Goal: Task Accomplishment & Management: Use online tool/utility

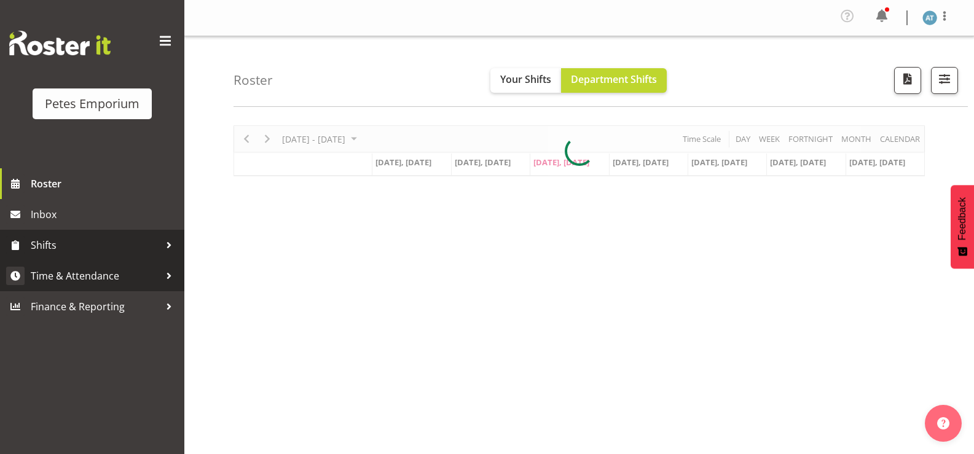
click at [135, 271] on span "Time & Attendance" at bounding box center [95, 276] width 129 height 18
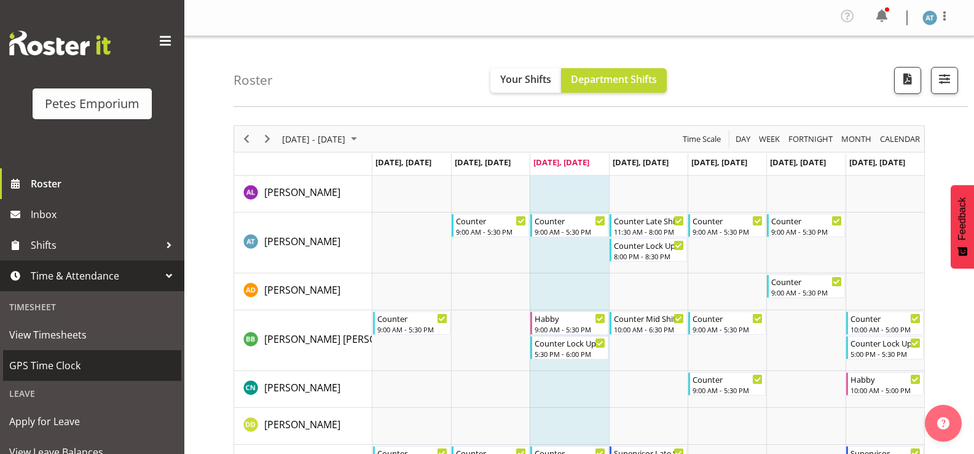
click at [151, 370] on span "GPS Time Clock" at bounding box center [92, 366] width 166 height 18
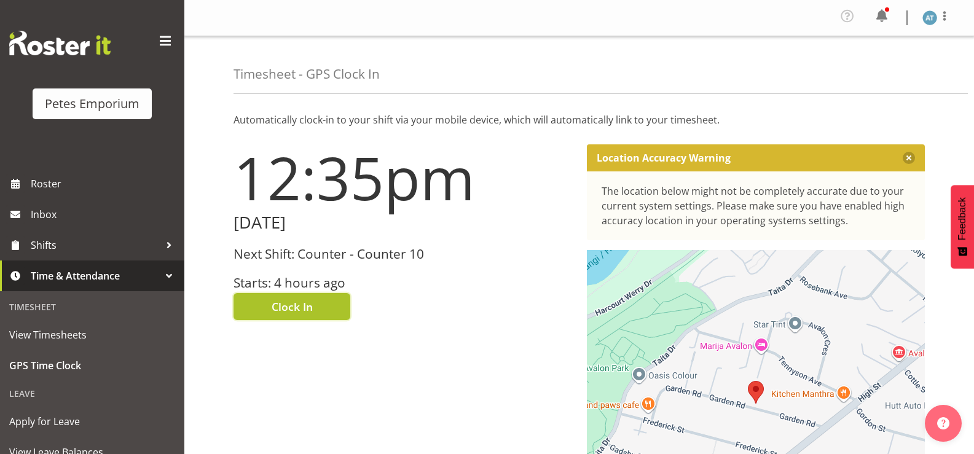
click at [272, 313] on button "Clock In" at bounding box center [292, 306] width 117 height 27
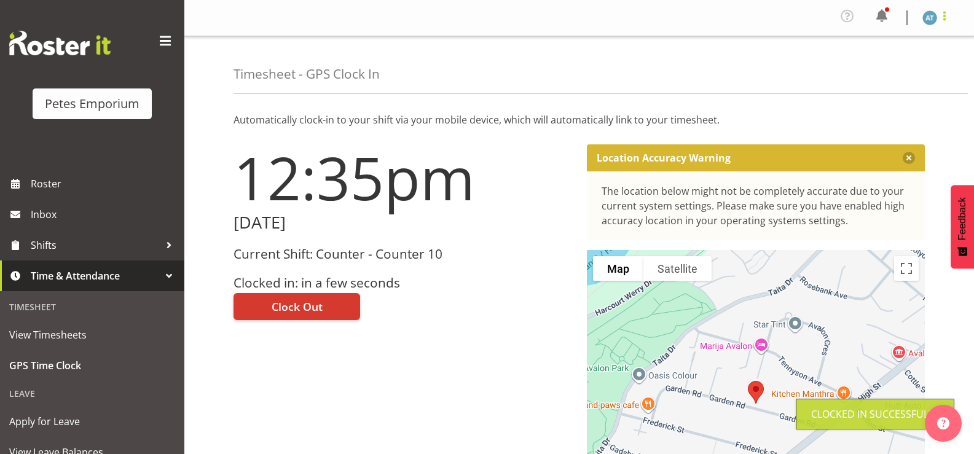
click at [949, 19] on span at bounding box center [944, 16] width 15 height 15
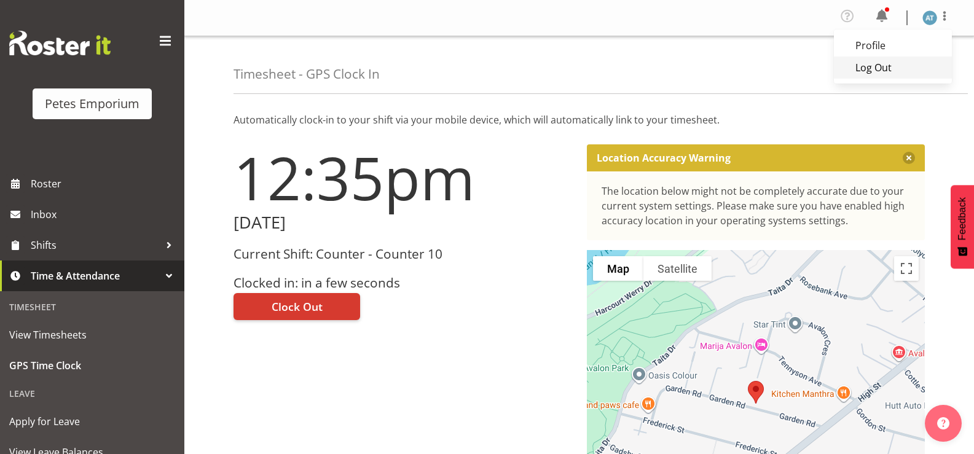
click at [934, 61] on link "Log Out" at bounding box center [893, 68] width 118 height 22
